Goal: Task Accomplishment & Management: Manage account settings

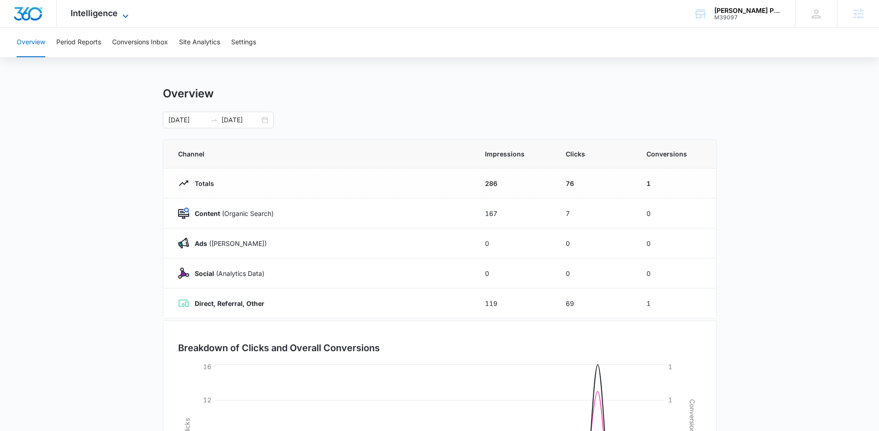
click at [116, 10] on span "Intelligence" at bounding box center [94, 13] width 47 height 10
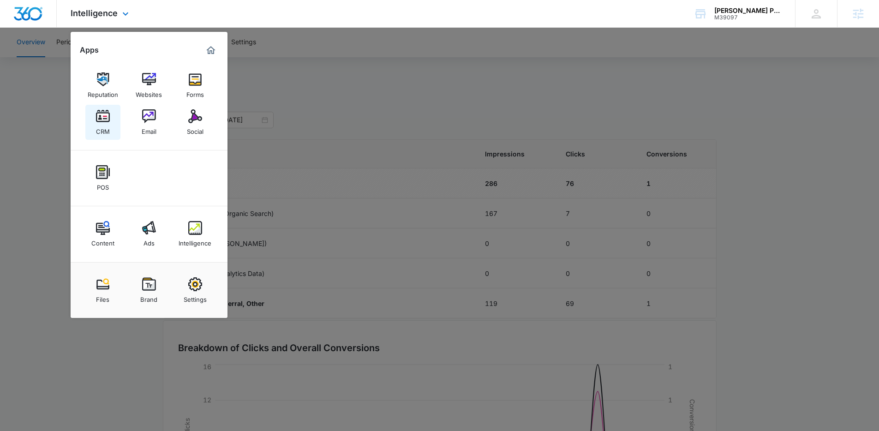
click at [107, 133] on div "CRM" at bounding box center [103, 129] width 14 height 12
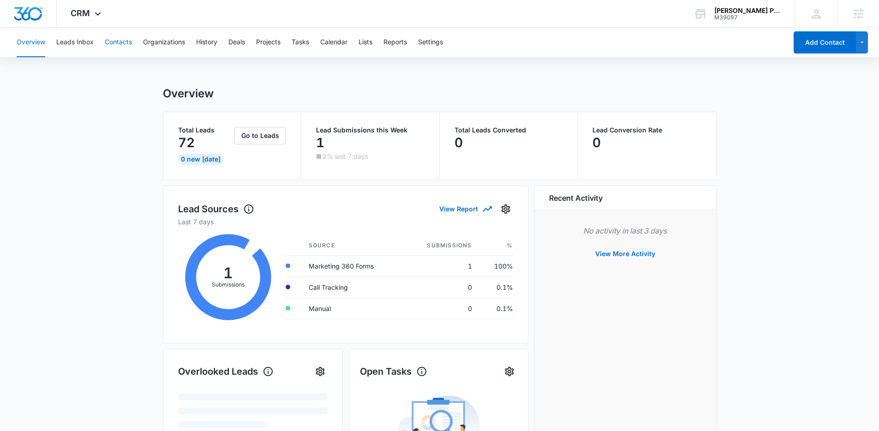
click at [123, 46] on button "Contacts" at bounding box center [118, 43] width 27 height 30
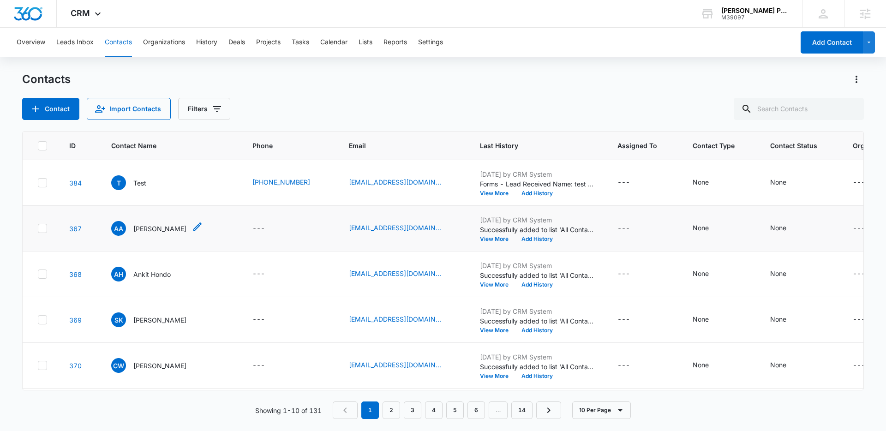
click at [151, 227] on p "[PERSON_NAME]" at bounding box center [159, 229] width 53 height 10
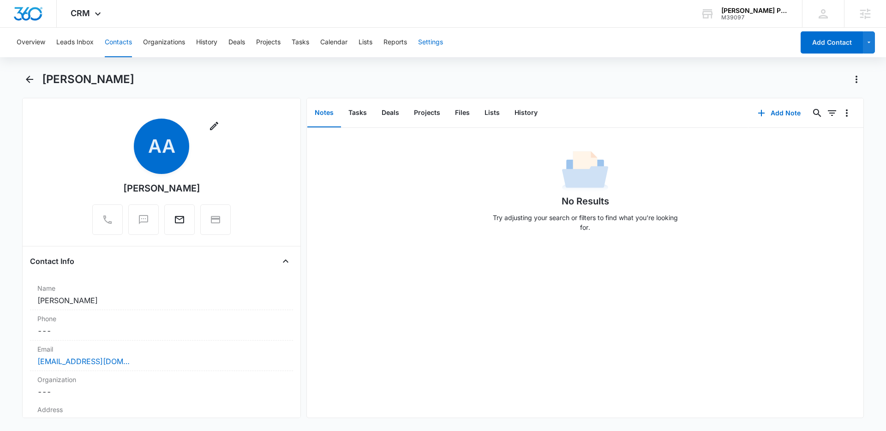
click at [435, 44] on button "Settings" at bounding box center [430, 43] width 25 height 30
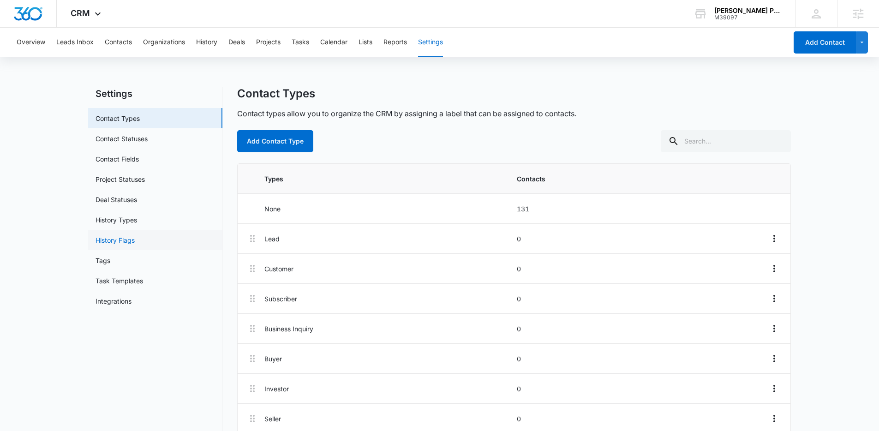
click at [130, 238] on link "History Flags" at bounding box center [115, 240] width 39 height 10
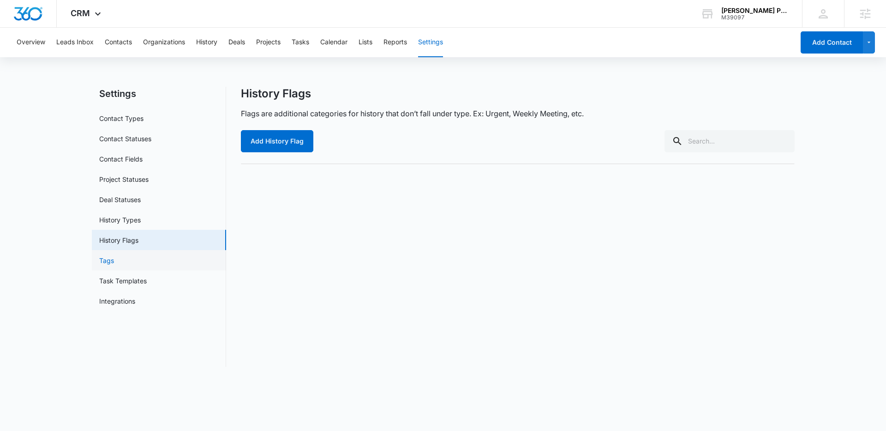
click at [114, 261] on link "Tags" at bounding box center [106, 261] width 15 height 10
